Goal: Task Accomplishment & Management: Use online tool/utility

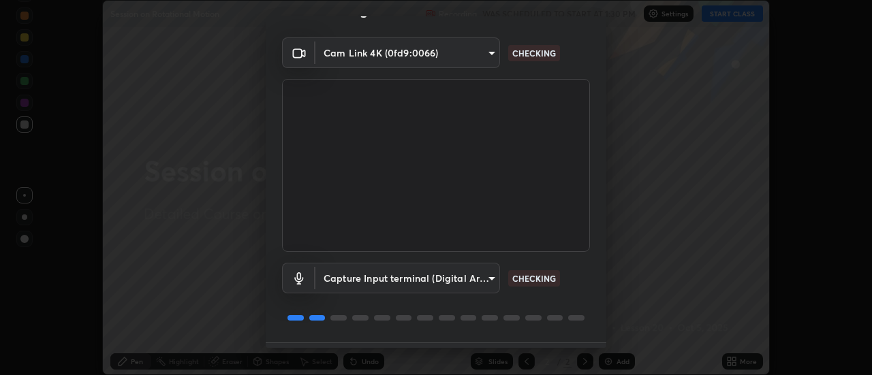
scroll to position [68, 0]
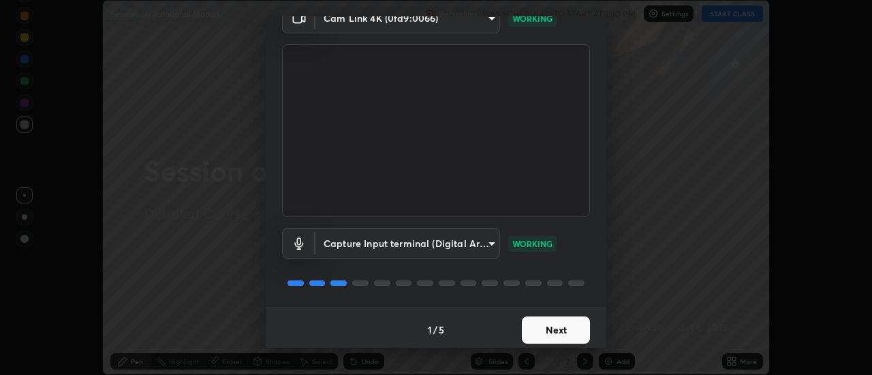
click at [542, 326] on button "Next" at bounding box center [556, 330] width 68 height 27
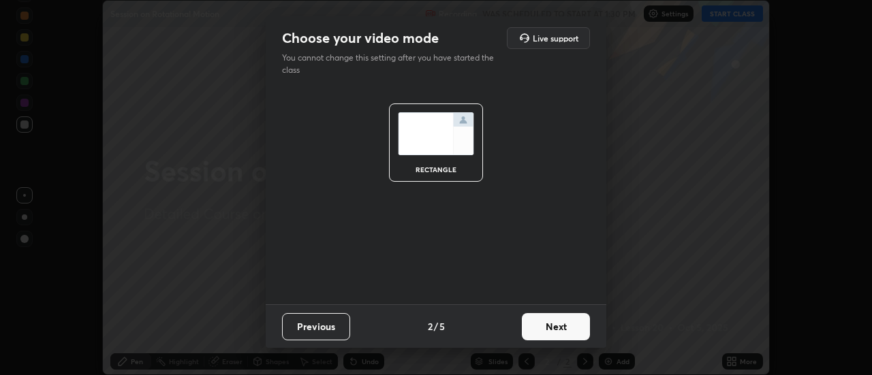
scroll to position [0, 0]
click at [542, 330] on button "Next" at bounding box center [556, 326] width 68 height 27
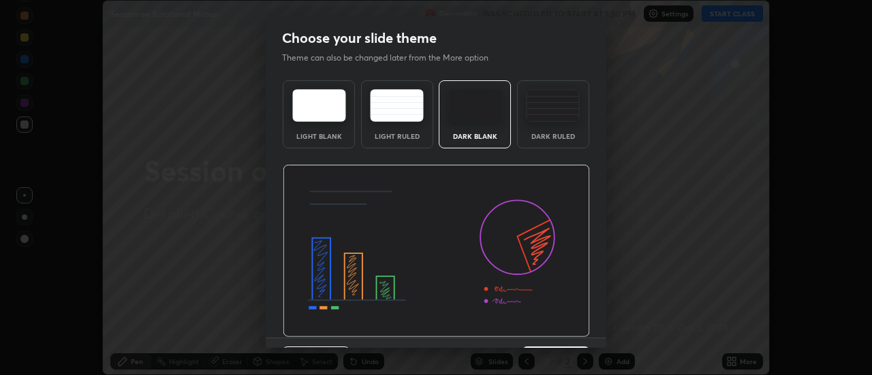
scroll to position [33, 0]
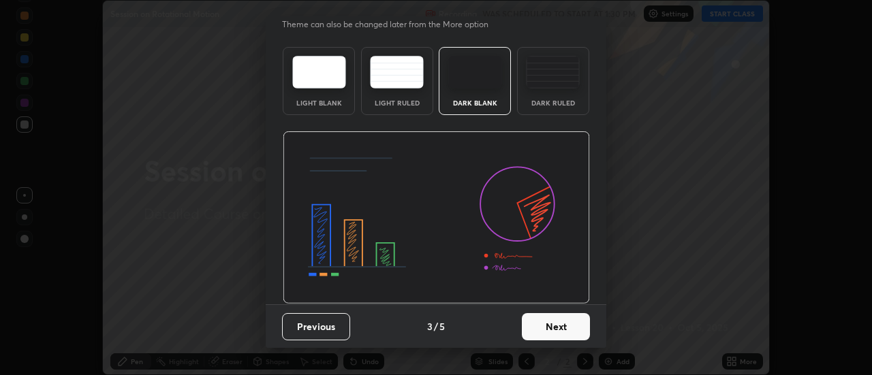
click at [544, 328] on button "Next" at bounding box center [556, 326] width 68 height 27
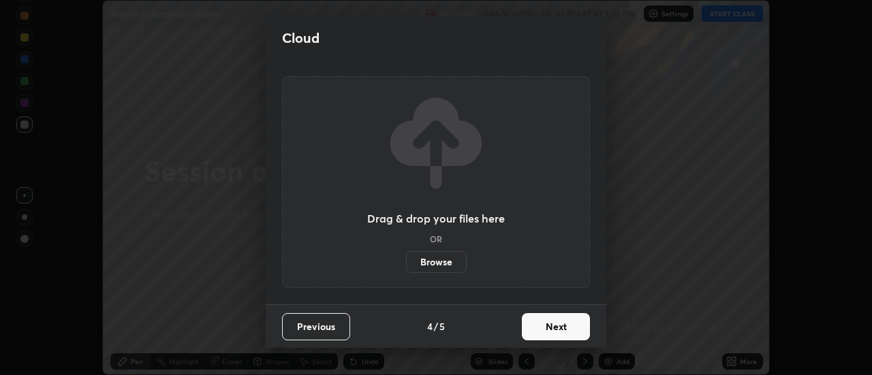
click at [552, 337] on button "Next" at bounding box center [556, 326] width 68 height 27
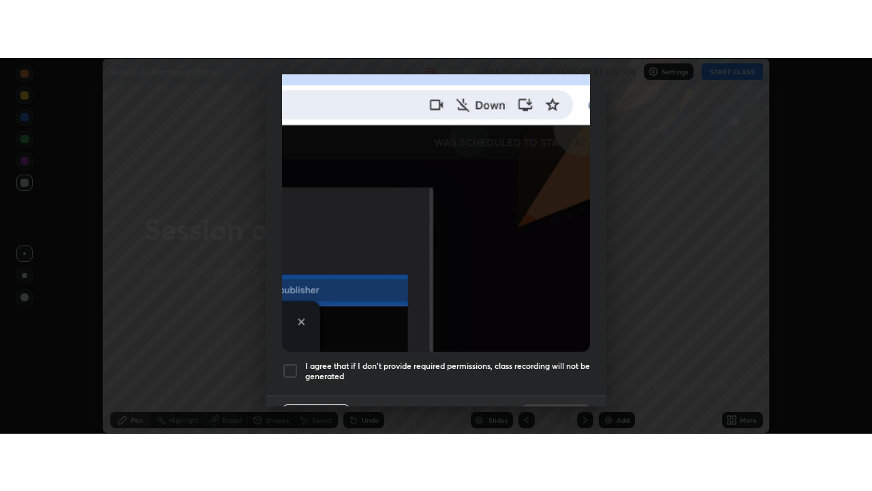
scroll to position [350, 0]
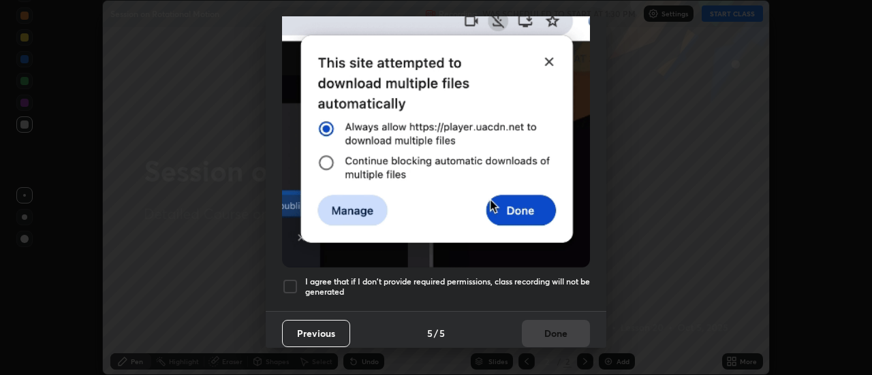
click at [292, 283] on div at bounding box center [290, 287] width 16 height 16
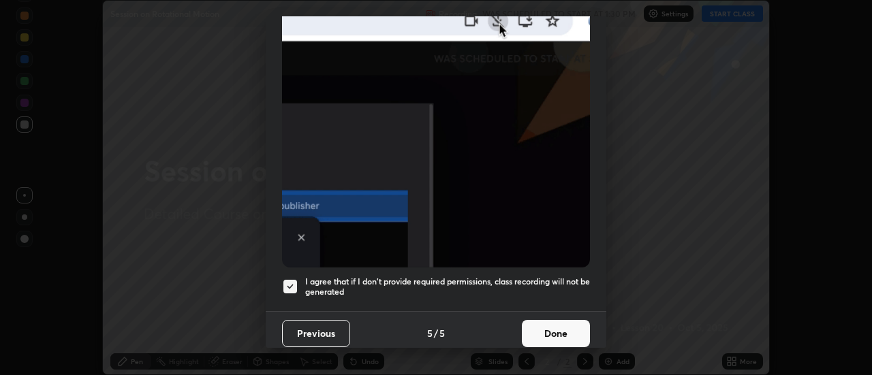
click at [548, 322] on button "Done" at bounding box center [556, 333] width 68 height 27
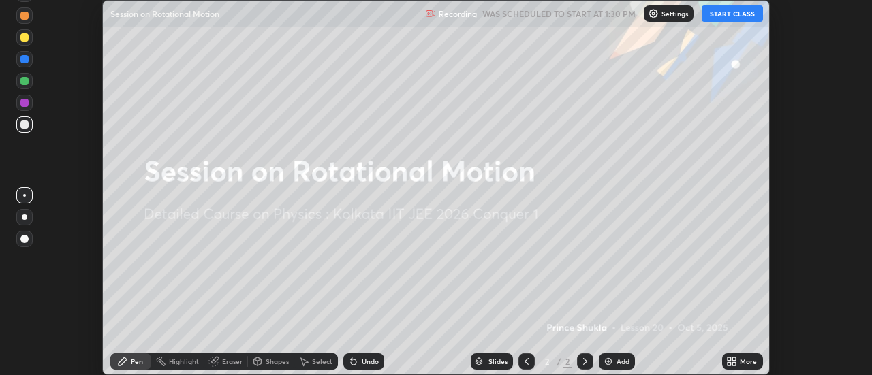
click at [739, 16] on button "START CLASS" at bounding box center [732, 13] width 61 height 16
click at [736, 362] on icon at bounding box center [731, 361] width 11 height 11
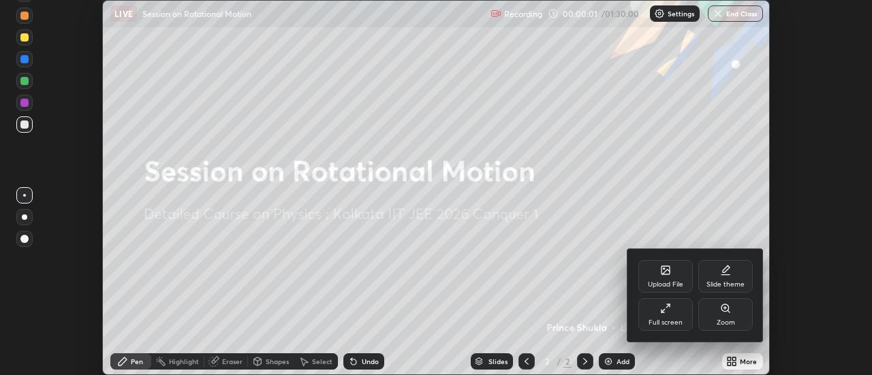
click at [672, 320] on div "Full screen" at bounding box center [666, 323] width 34 height 7
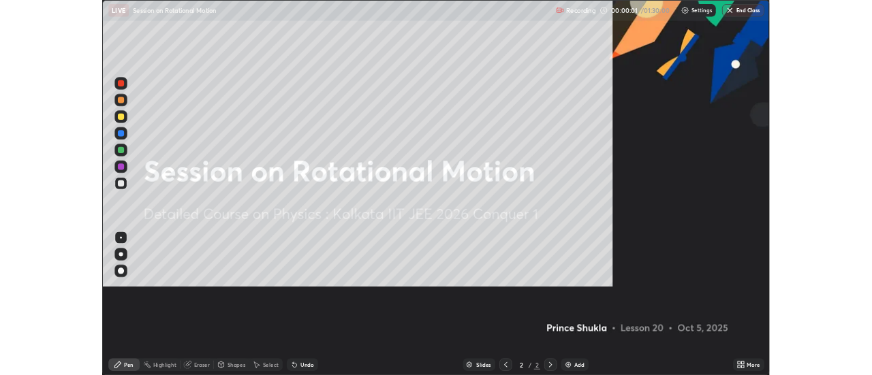
scroll to position [491, 872]
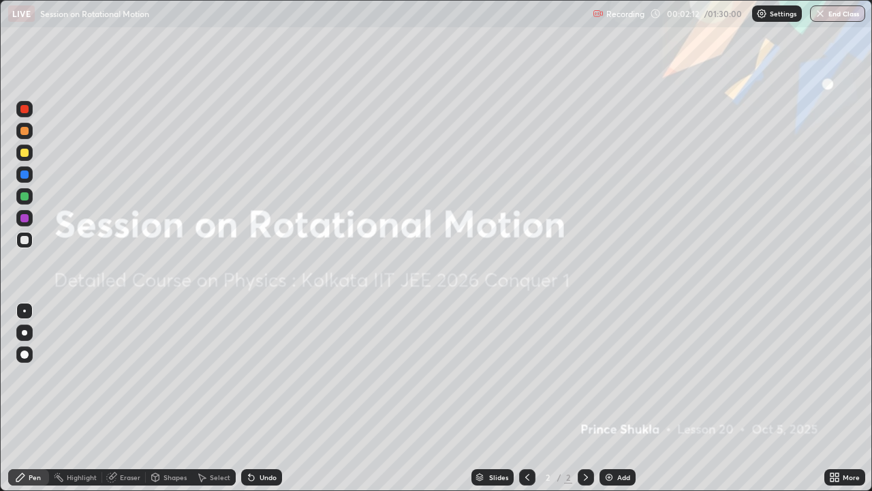
click at [610, 375] on img at bounding box center [609, 476] width 11 height 11
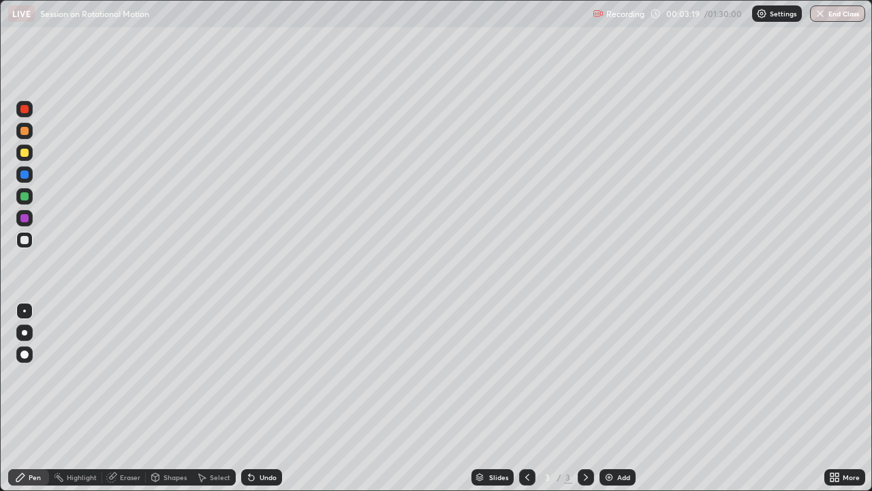
click at [27, 156] on div at bounding box center [24, 152] width 16 height 16
click at [32, 135] on div at bounding box center [24, 131] width 16 height 16
click at [32, 192] on div at bounding box center [24, 196] width 16 height 16
click at [27, 243] on div at bounding box center [24, 240] width 8 height 8
click at [771, 375] on div "Slides 3 / 3 Add" at bounding box center [553, 476] width 542 height 27
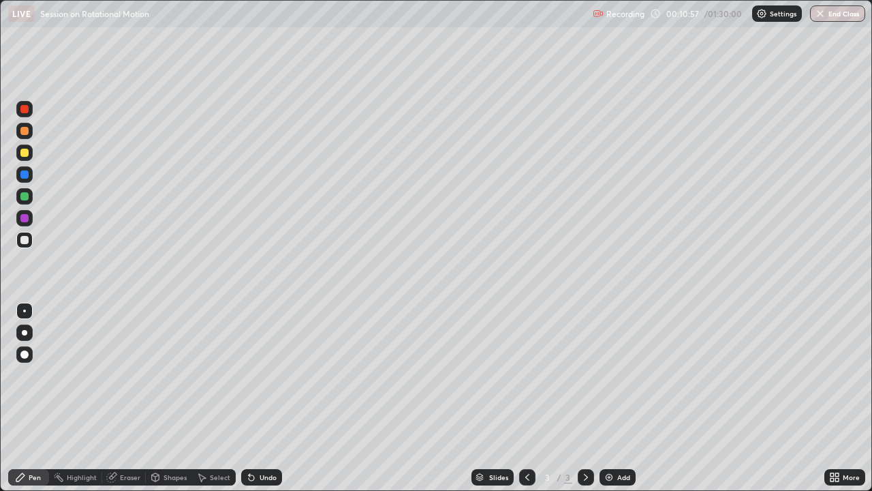
click at [271, 375] on div "Undo" at bounding box center [268, 477] width 17 height 7
click at [269, 375] on div "Undo" at bounding box center [268, 477] width 17 height 7
click at [268, 375] on div "Undo" at bounding box center [268, 477] width 17 height 7
click at [267, 375] on div "Undo" at bounding box center [268, 477] width 17 height 7
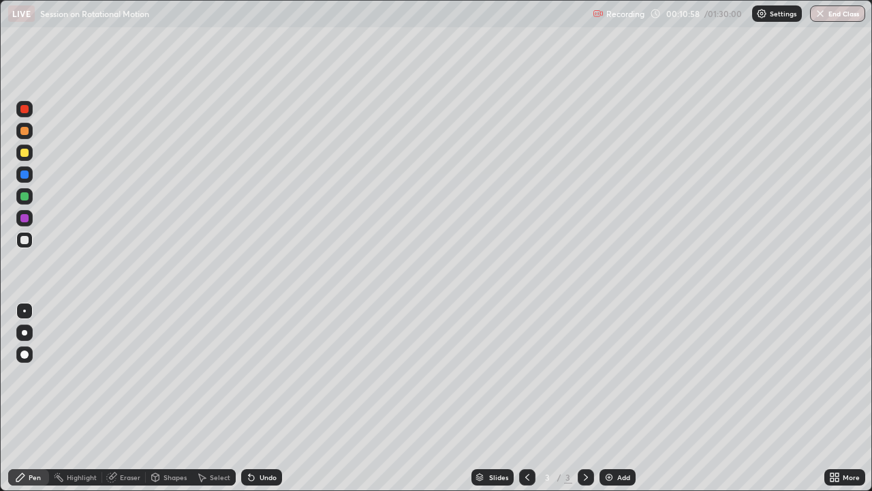
click at [267, 375] on div "Undo" at bounding box center [268, 477] width 17 height 7
click at [268, 375] on div "Undo" at bounding box center [268, 477] width 17 height 7
click at [273, 375] on div "Undo" at bounding box center [268, 477] width 17 height 7
click at [777, 375] on div "Slides 3 / 3 Add" at bounding box center [553, 476] width 542 height 27
click at [615, 375] on div "Add" at bounding box center [618, 477] width 36 height 16
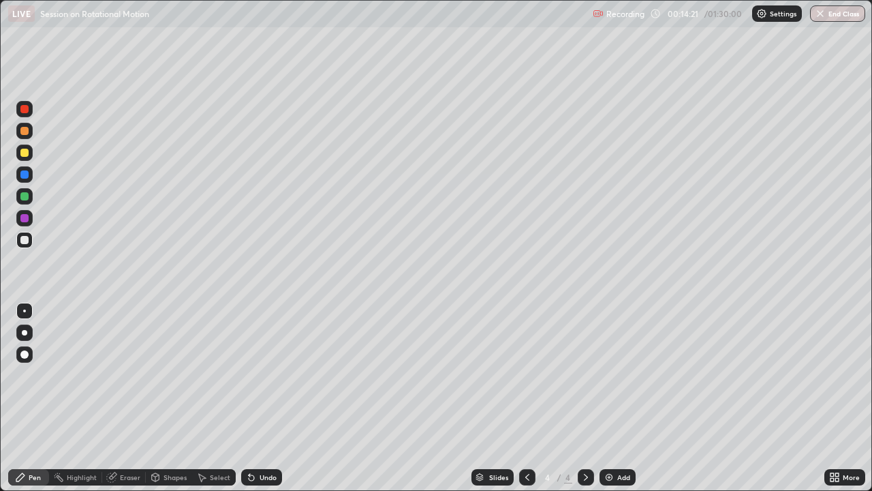
click at [524, 375] on icon at bounding box center [527, 476] width 11 height 11
click at [586, 375] on icon at bounding box center [586, 476] width 11 height 11
click at [741, 375] on div "Slides 4 / 4 Add" at bounding box center [553, 476] width 542 height 27
click at [525, 375] on icon at bounding box center [527, 476] width 11 height 11
click at [585, 375] on icon at bounding box center [586, 476] width 11 height 11
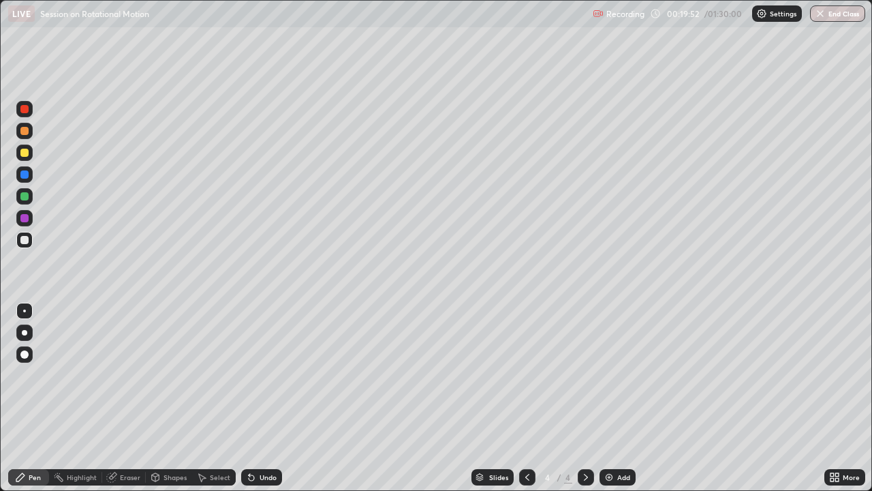
click at [32, 155] on div at bounding box center [24, 152] width 16 height 16
click at [685, 375] on div "Slides 4 / 4 Add" at bounding box center [553, 476] width 542 height 27
click at [132, 375] on div "Eraser" at bounding box center [124, 477] width 44 height 16
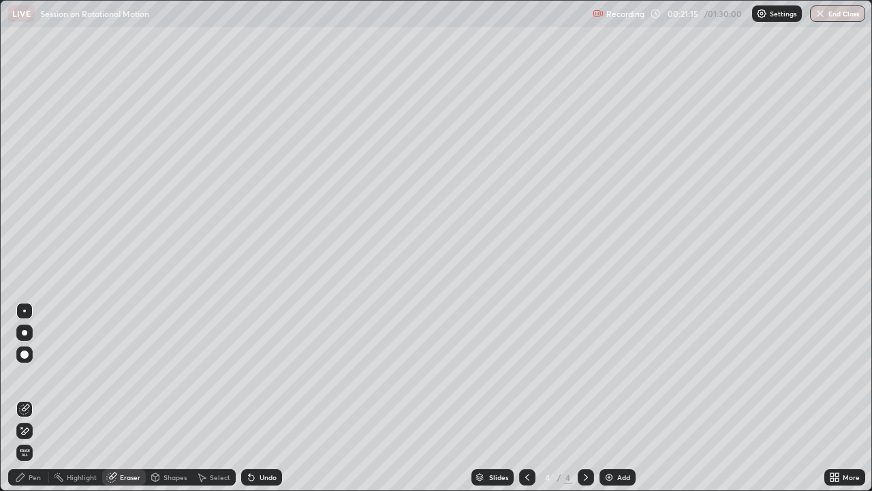
click at [44, 375] on div "Pen" at bounding box center [28, 477] width 41 height 16
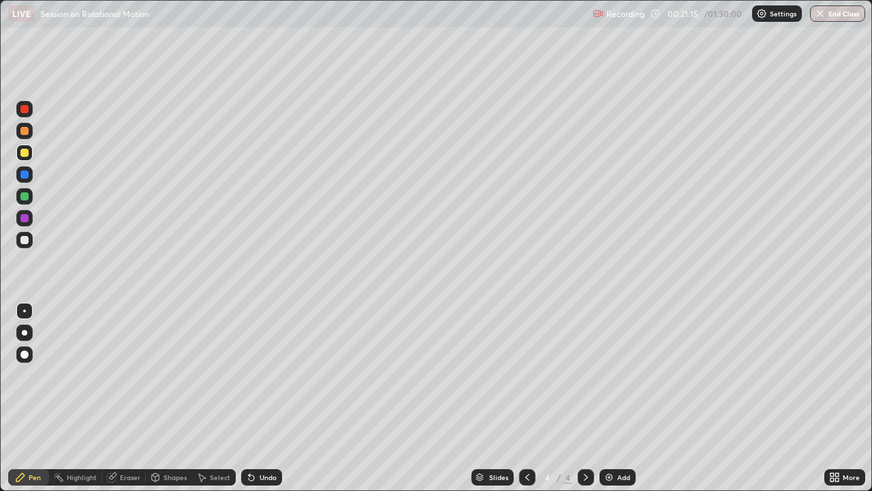
click at [35, 375] on div "Pen" at bounding box center [35, 477] width 12 height 7
click at [526, 375] on icon at bounding box center [527, 476] width 11 height 11
click at [585, 375] on icon at bounding box center [586, 476] width 11 height 11
click at [522, 375] on icon at bounding box center [527, 476] width 11 height 11
click at [585, 375] on icon at bounding box center [586, 476] width 11 height 11
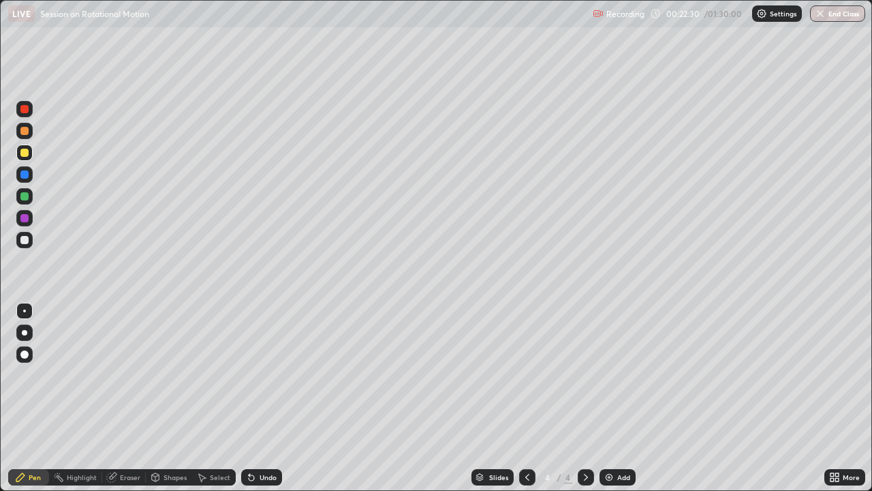
click at [262, 375] on div "Undo" at bounding box center [261, 477] width 41 height 16
click at [136, 375] on div "Eraser" at bounding box center [130, 477] width 20 height 7
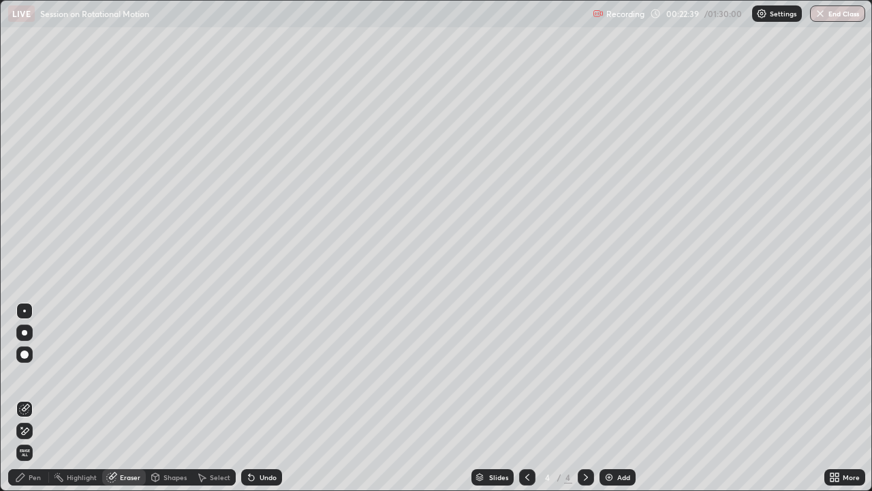
click at [25, 375] on icon at bounding box center [20, 476] width 11 height 11
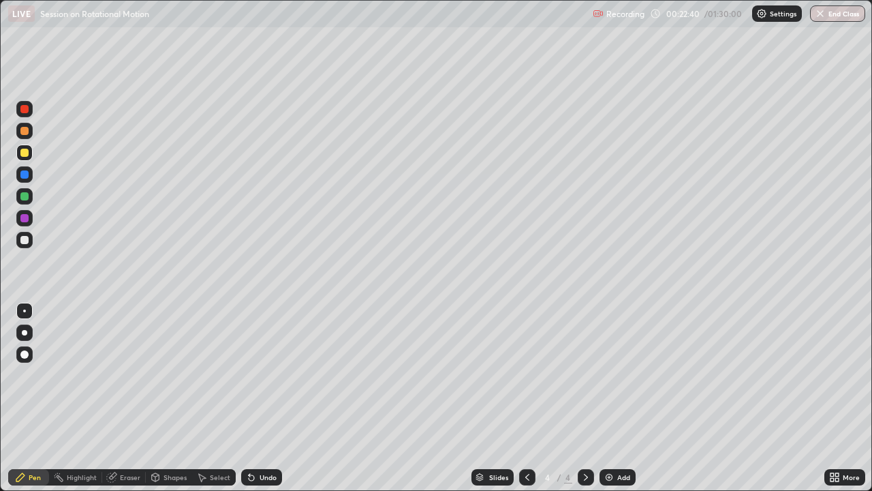
click at [31, 375] on div "Pen" at bounding box center [35, 477] width 12 height 7
click at [28, 197] on div at bounding box center [24, 196] width 8 height 8
click at [606, 375] on img at bounding box center [609, 476] width 11 height 11
click at [28, 130] on div at bounding box center [24, 131] width 8 height 8
click at [25, 153] on div at bounding box center [24, 153] width 8 height 8
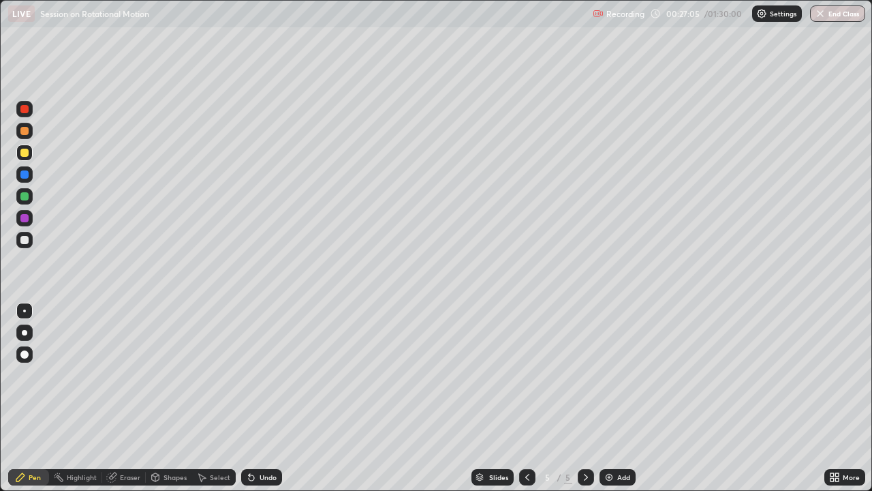
click at [265, 375] on div "Undo" at bounding box center [268, 477] width 17 height 7
click at [264, 375] on div "Undo" at bounding box center [268, 477] width 17 height 7
click at [260, 375] on div "Undo" at bounding box center [268, 477] width 17 height 7
click at [30, 175] on div at bounding box center [24, 174] width 16 height 16
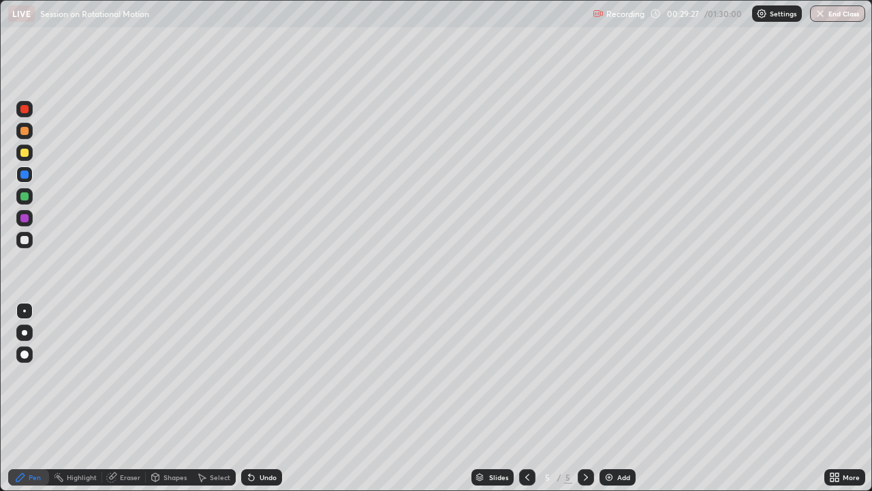
click at [270, 375] on div "Undo" at bounding box center [268, 477] width 17 height 7
click at [269, 375] on div "Undo" at bounding box center [268, 477] width 17 height 7
click at [268, 375] on div "Undo" at bounding box center [261, 477] width 41 height 16
click at [268, 375] on div "Undo" at bounding box center [268, 477] width 17 height 7
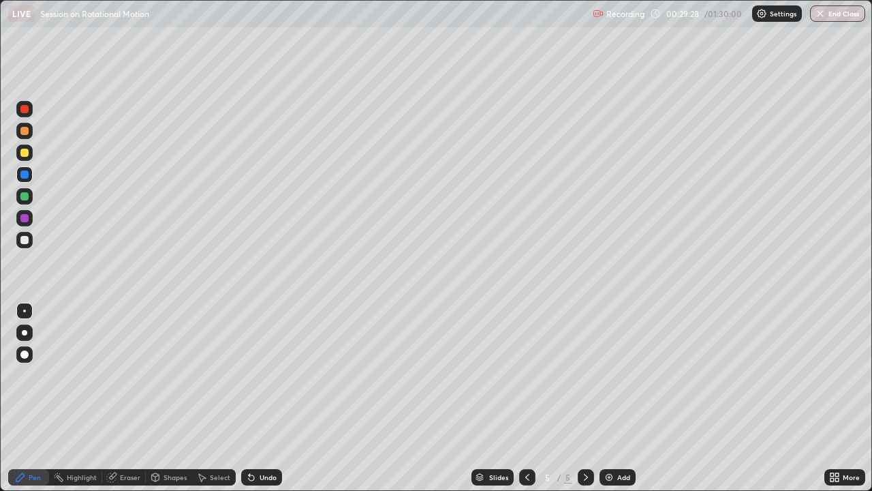
click at [268, 375] on div "Undo" at bounding box center [261, 477] width 41 height 16
click at [268, 375] on div "Undo" at bounding box center [268, 477] width 17 height 7
click at [25, 197] on div at bounding box center [24, 196] width 8 height 8
click at [273, 375] on div "Undo" at bounding box center [268, 477] width 17 height 7
click at [31, 157] on div at bounding box center [24, 152] width 16 height 16
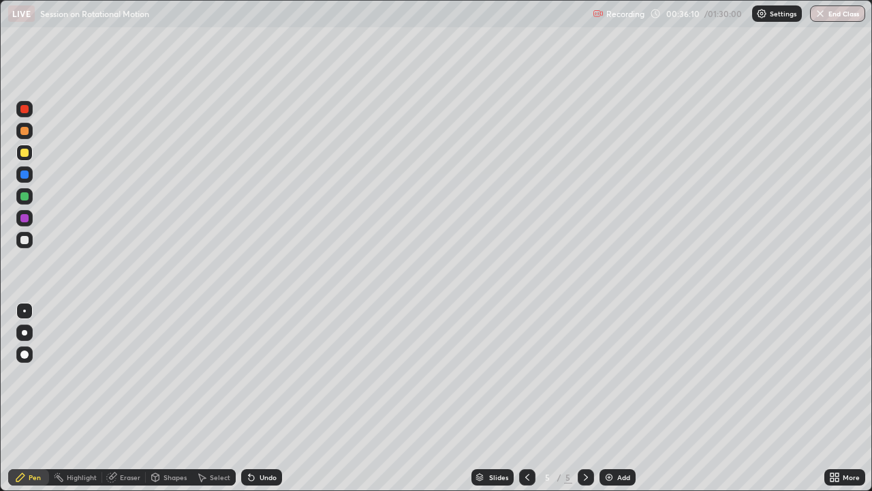
click at [32, 194] on div at bounding box center [24, 196] width 16 height 16
click at [615, 375] on div "Add" at bounding box center [618, 477] width 36 height 16
click at [31, 159] on div at bounding box center [24, 152] width 16 height 16
click at [526, 375] on icon at bounding box center [527, 476] width 11 height 11
click at [585, 375] on icon at bounding box center [586, 476] width 11 height 11
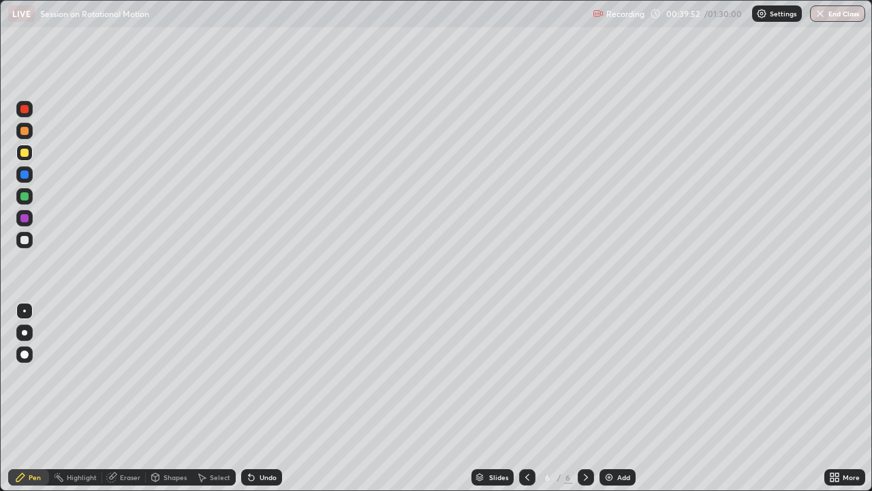
click at [524, 375] on icon at bounding box center [527, 476] width 11 height 11
click at [526, 375] on icon at bounding box center [527, 476] width 11 height 11
click at [585, 375] on icon at bounding box center [586, 476] width 11 height 11
click at [27, 198] on div at bounding box center [24, 196] width 8 height 8
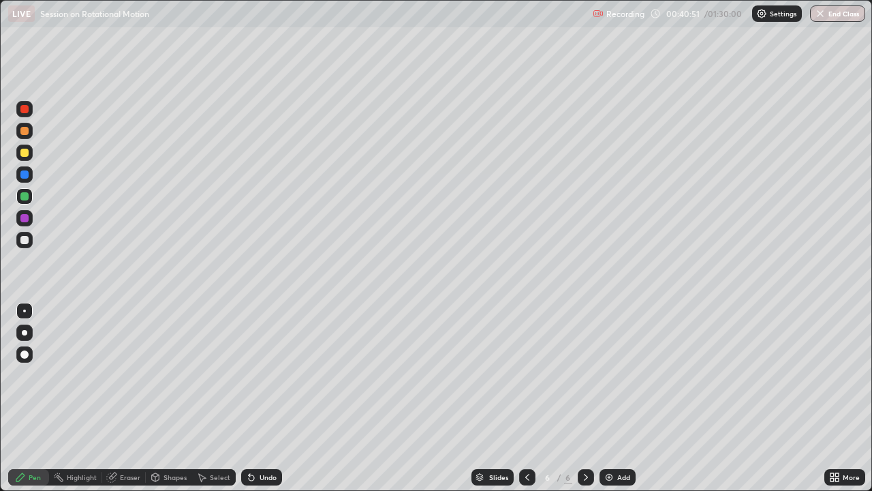
click at [261, 375] on div "Undo" at bounding box center [268, 477] width 17 height 7
click at [255, 375] on icon at bounding box center [251, 476] width 11 height 11
click at [257, 375] on div "Undo" at bounding box center [261, 477] width 41 height 16
click at [260, 375] on div "Undo" at bounding box center [268, 477] width 17 height 7
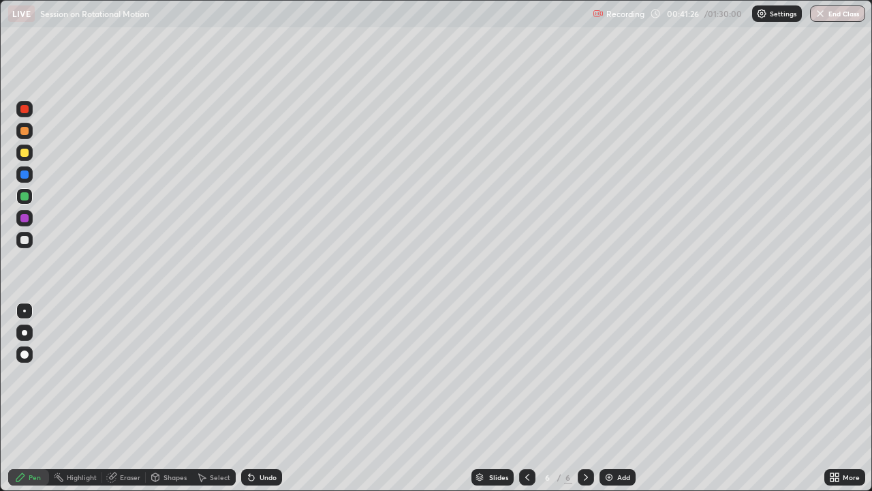
click at [30, 155] on div at bounding box center [24, 152] width 16 height 16
click at [25, 131] on div at bounding box center [24, 131] width 8 height 8
click at [339, 375] on div "Slides 6 / 6 Add" at bounding box center [553, 476] width 542 height 27
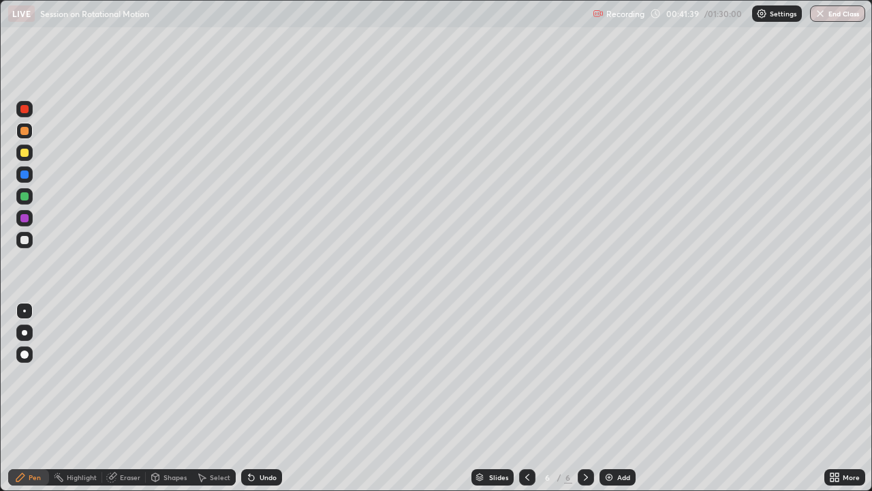
click at [339, 375] on div "Slides 6 / 6 Add" at bounding box center [553, 476] width 542 height 27
click at [340, 375] on div "Slides 6 / 6 Add" at bounding box center [553, 476] width 542 height 27
click at [338, 375] on div "Slides 6 / 6 Add" at bounding box center [553, 476] width 542 height 27
click at [261, 375] on div "Undo" at bounding box center [268, 477] width 17 height 7
click at [336, 375] on div "Slides 6 / 6 Add" at bounding box center [553, 476] width 542 height 27
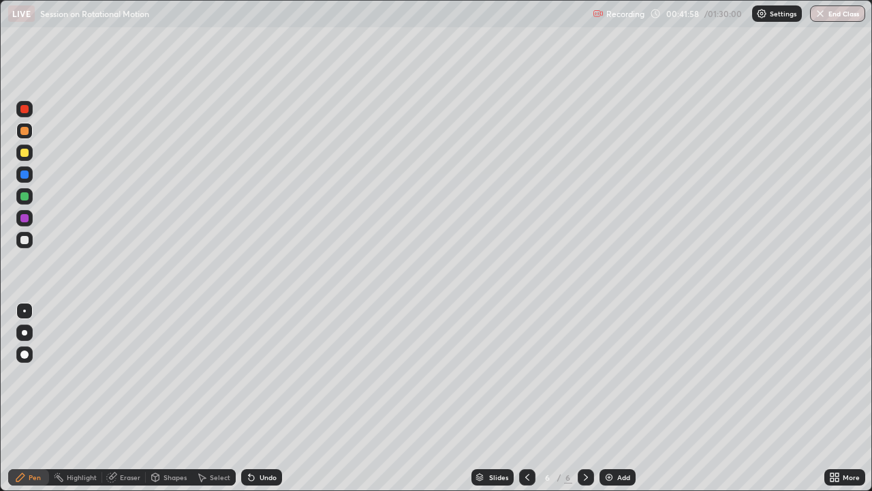
click at [324, 375] on div "Slides 6 / 6 Add" at bounding box center [553, 476] width 542 height 27
click at [309, 375] on div "Slides 6 / 6 Add" at bounding box center [553, 476] width 542 height 27
click at [275, 375] on div "Undo" at bounding box center [259, 476] width 46 height 27
click at [256, 375] on div "Undo" at bounding box center [259, 476] width 46 height 27
click at [25, 175] on div at bounding box center [24, 174] width 8 height 8
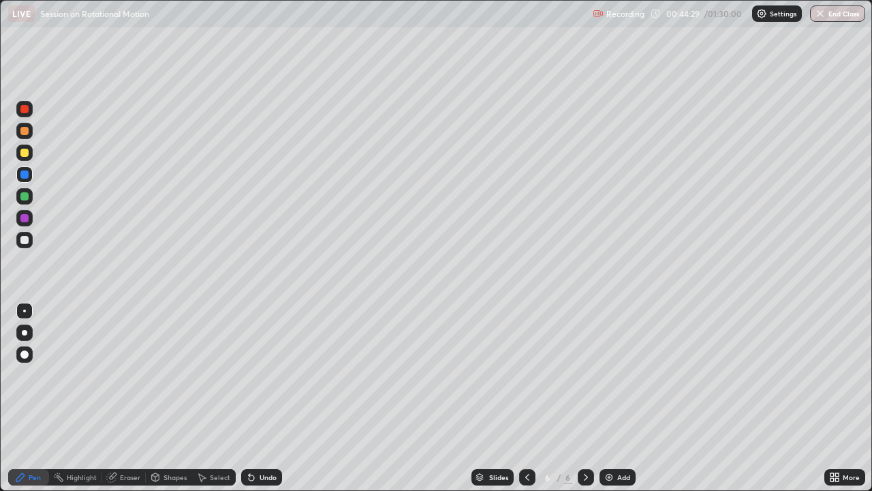
click at [270, 375] on div "Undo" at bounding box center [268, 477] width 17 height 7
click at [28, 202] on div at bounding box center [24, 196] width 16 height 16
click at [633, 375] on div "Add" at bounding box center [618, 477] width 36 height 16
click at [526, 375] on icon at bounding box center [527, 477] width 4 height 7
click at [705, 375] on div "Slides 6 / 7 Add" at bounding box center [553, 476] width 542 height 27
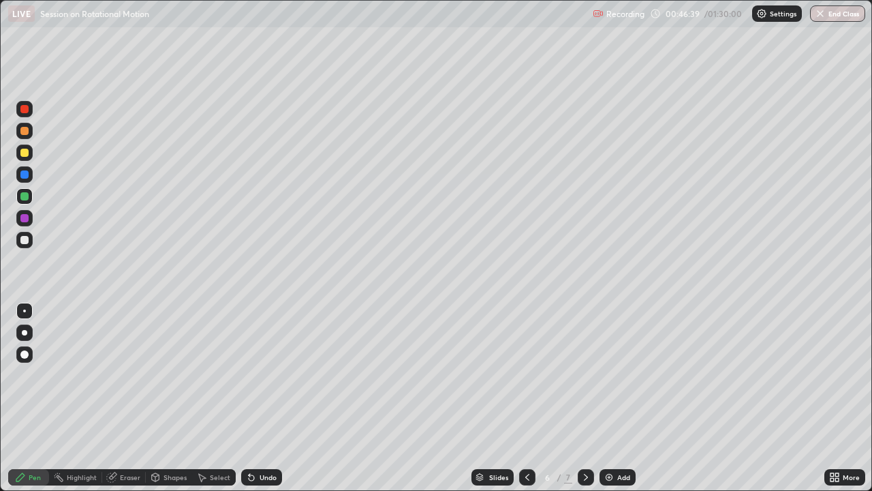
click at [617, 375] on div "Add" at bounding box center [623, 477] width 13 height 7
click at [27, 134] on div at bounding box center [24, 131] width 8 height 8
click at [264, 375] on div "Undo" at bounding box center [268, 477] width 17 height 7
click at [524, 375] on icon at bounding box center [527, 476] width 11 height 11
click at [526, 375] on icon at bounding box center [527, 476] width 11 height 11
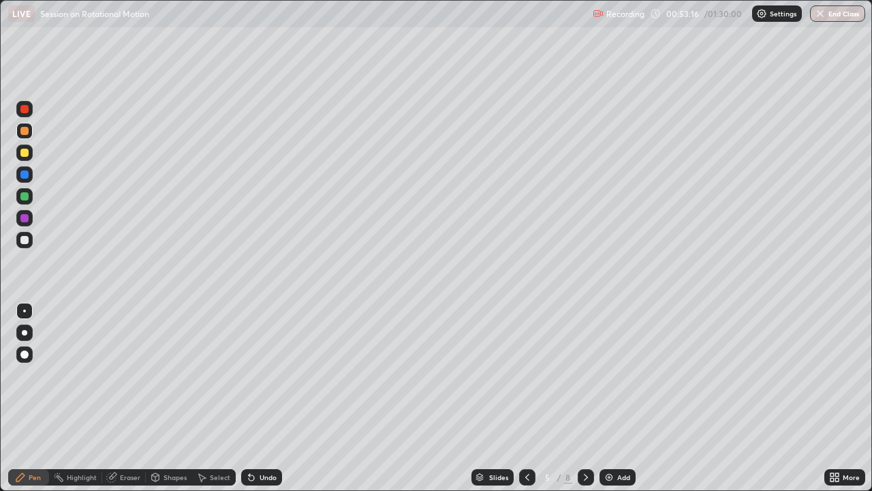
click at [585, 375] on icon at bounding box center [586, 476] width 11 height 11
click at [586, 375] on icon at bounding box center [586, 476] width 11 height 11
click at [30, 155] on div at bounding box center [24, 152] width 16 height 16
click at [617, 375] on div "Add" at bounding box center [623, 477] width 13 height 7
click at [29, 135] on div at bounding box center [24, 131] width 16 height 16
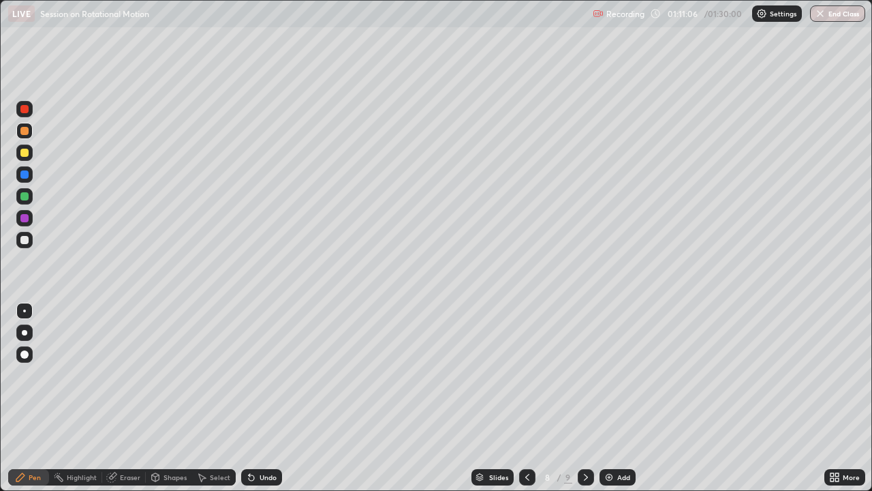
click at [27, 152] on div at bounding box center [24, 153] width 8 height 8
click at [28, 134] on div at bounding box center [24, 131] width 16 height 16
click at [29, 158] on div at bounding box center [24, 152] width 16 height 16
click at [30, 177] on div at bounding box center [24, 174] width 16 height 16
click at [526, 375] on icon at bounding box center [527, 476] width 11 height 11
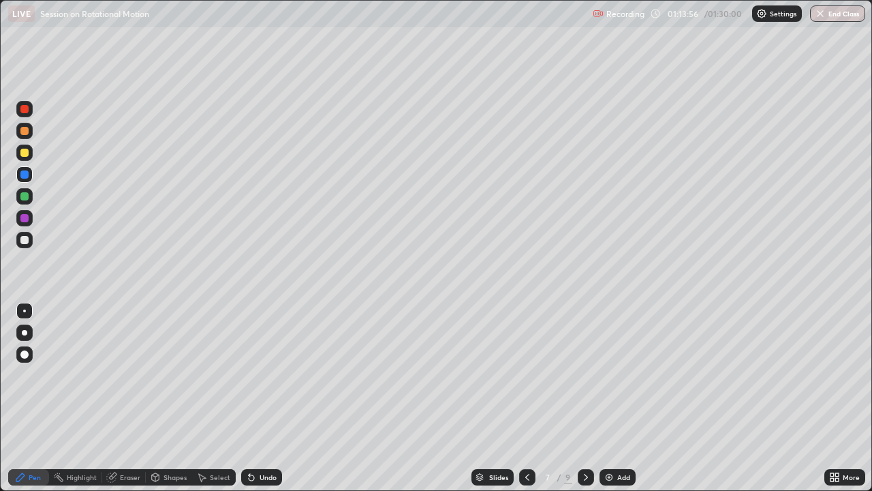
click at [531, 375] on icon at bounding box center [527, 476] width 11 height 11
click at [585, 375] on icon at bounding box center [586, 476] width 11 height 11
click at [586, 375] on icon at bounding box center [586, 477] width 4 height 7
click at [526, 375] on icon at bounding box center [527, 476] width 11 height 11
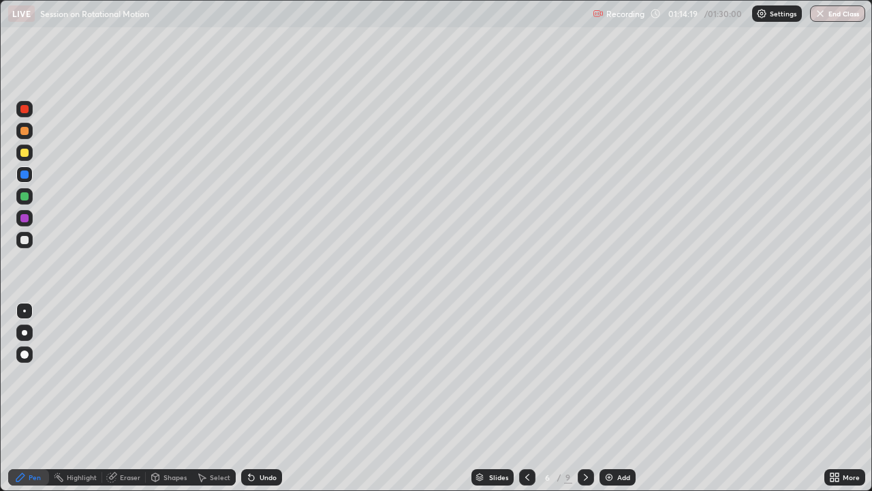
click at [585, 375] on icon at bounding box center [586, 476] width 11 height 11
click at [586, 375] on icon at bounding box center [586, 476] width 11 height 11
click at [614, 375] on div "Add" at bounding box center [618, 477] width 36 height 16
click at [525, 375] on icon at bounding box center [526, 476] width 11 height 11
click at [584, 375] on icon at bounding box center [586, 476] width 11 height 11
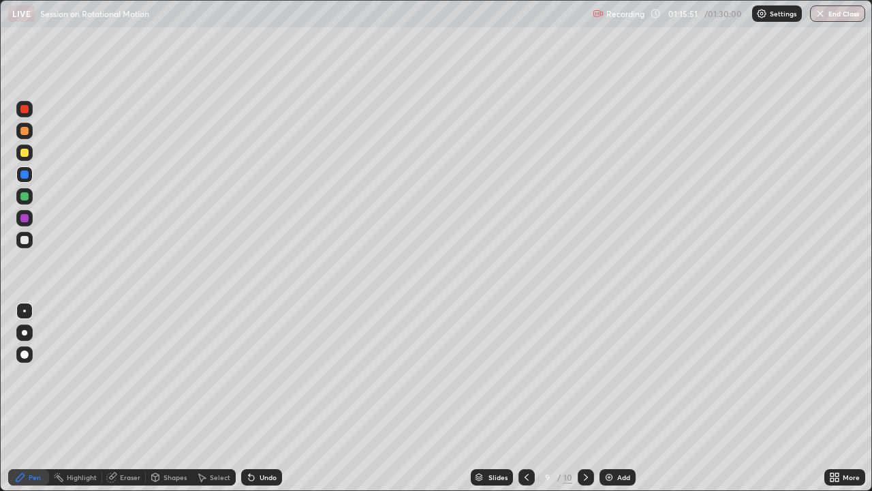
click at [266, 375] on div "Undo" at bounding box center [268, 477] width 17 height 7
click at [521, 375] on div at bounding box center [527, 476] width 16 height 27
click at [586, 375] on icon at bounding box center [586, 476] width 11 height 11
click at [524, 375] on icon at bounding box center [526, 476] width 11 height 11
click at [525, 375] on icon at bounding box center [527, 477] width 4 height 7
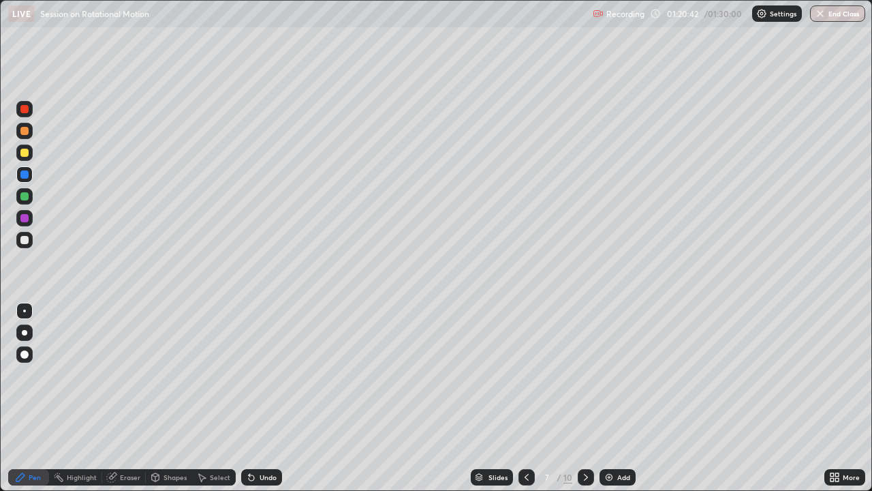
click at [525, 375] on icon at bounding box center [526, 476] width 11 height 11
click at [519, 375] on div at bounding box center [527, 477] width 16 height 16
click at [584, 375] on icon at bounding box center [586, 476] width 11 height 11
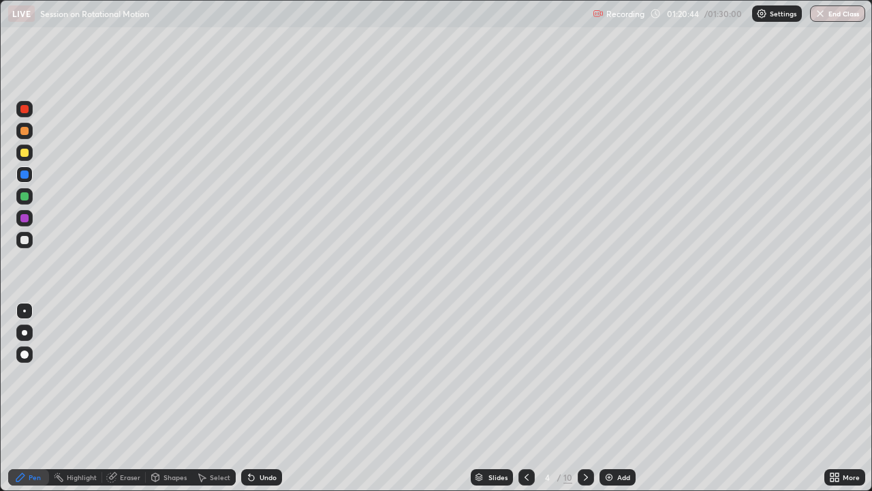
click at [587, 375] on icon at bounding box center [586, 477] width 4 height 7
click at [585, 375] on icon at bounding box center [586, 476] width 11 height 11
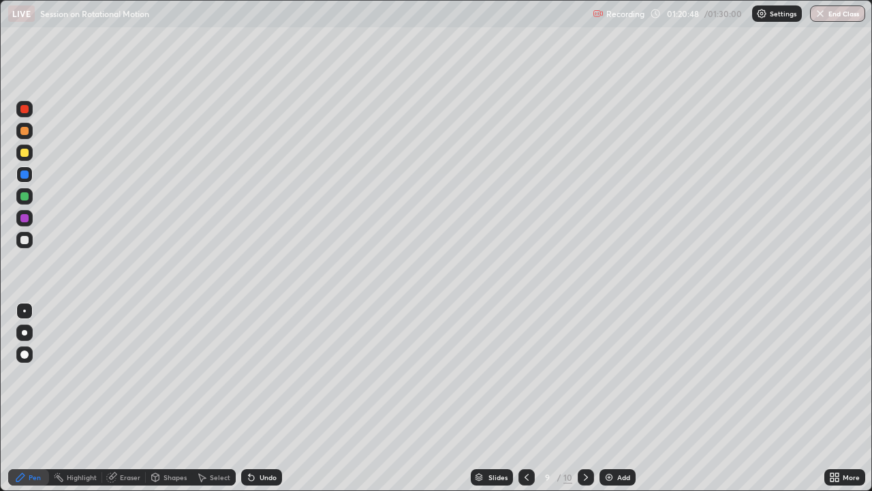
click at [27, 131] on div at bounding box center [24, 131] width 8 height 8
click at [525, 375] on icon at bounding box center [526, 476] width 11 height 11
click at [525, 375] on icon at bounding box center [527, 477] width 4 height 7
click at [523, 375] on icon at bounding box center [526, 476] width 11 height 11
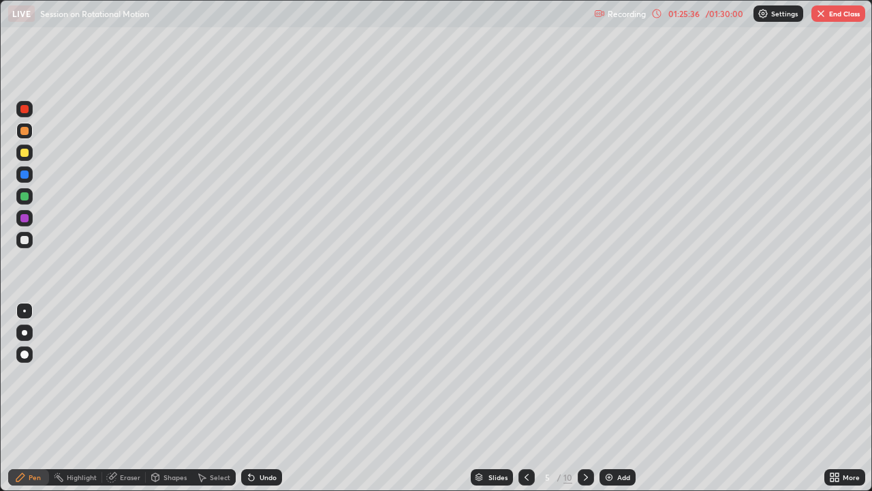
click at [525, 375] on icon at bounding box center [526, 476] width 11 height 11
click at [525, 375] on icon at bounding box center [527, 477] width 4 height 7
click at [585, 375] on icon at bounding box center [586, 476] width 11 height 11
click at [584, 375] on icon at bounding box center [586, 476] width 11 height 11
click at [584, 375] on icon at bounding box center [586, 477] width 4 height 7
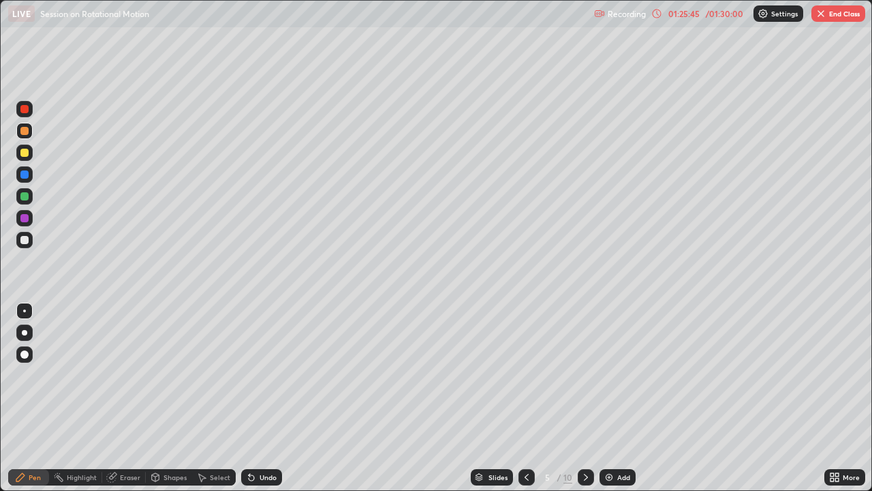
click at [585, 375] on icon at bounding box center [586, 476] width 11 height 11
click at [586, 375] on icon at bounding box center [586, 477] width 4 height 7
click at [585, 375] on icon at bounding box center [586, 476] width 11 height 11
click at [846, 19] on button "End Class" at bounding box center [838, 13] width 54 height 16
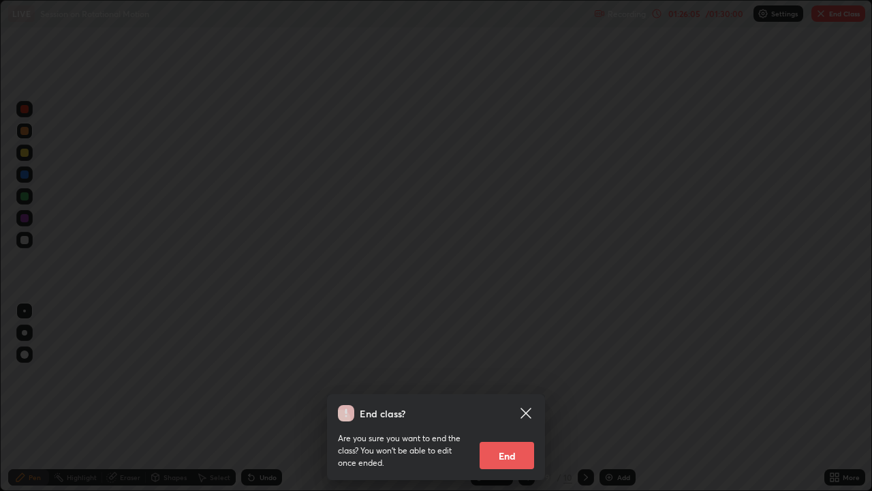
click at [506, 375] on button "End" at bounding box center [507, 455] width 55 height 27
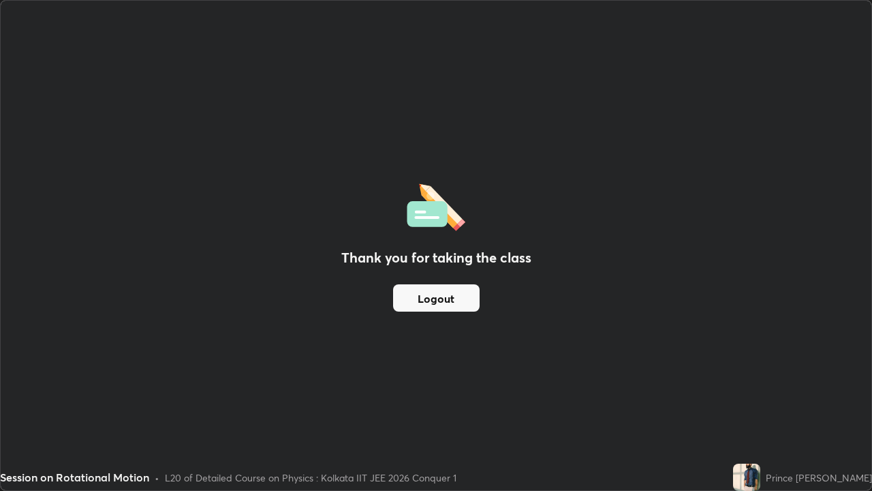
click at [422, 298] on button "Logout" at bounding box center [436, 297] width 87 height 27
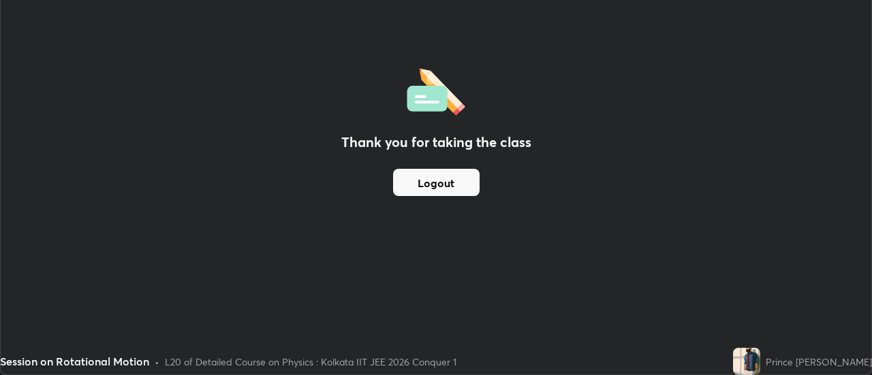
scroll to position [67760, 67263]
